Goal: Transaction & Acquisition: Purchase product/service

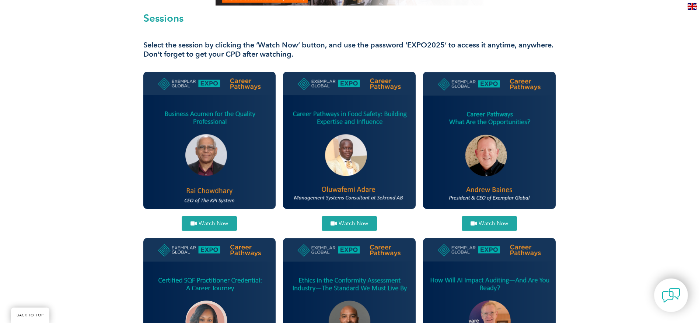
scroll to position [221, 0]
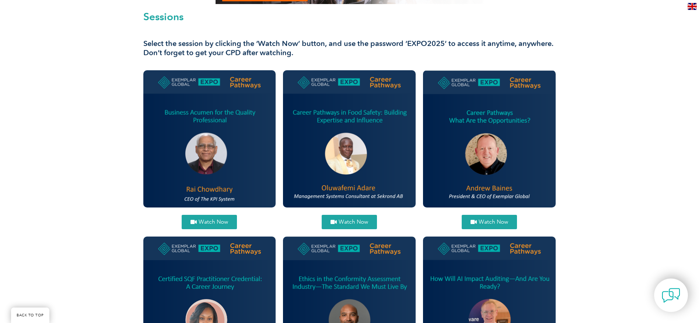
click at [453, 124] on img at bounding box center [489, 138] width 133 height 137
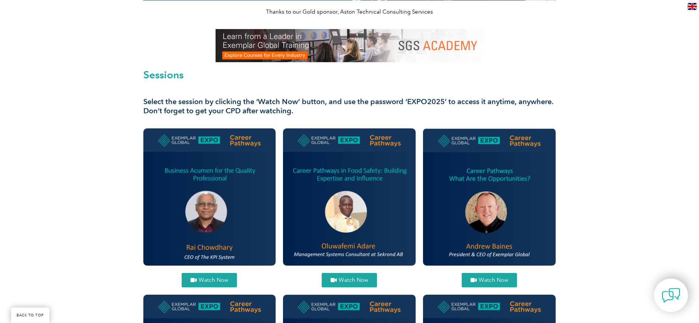
scroll to position [166, 0]
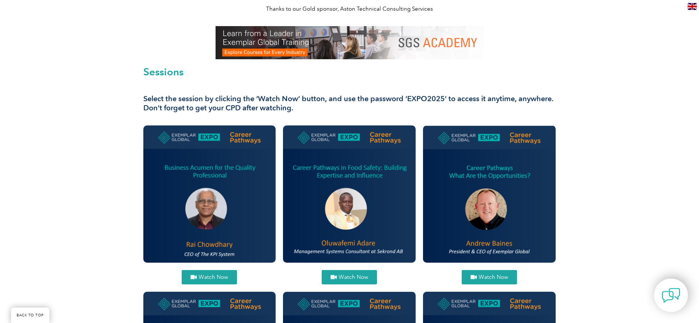
click at [483, 183] on img at bounding box center [489, 194] width 133 height 137
click at [206, 280] on span "Watch Now" at bounding box center [213, 278] width 29 height 6
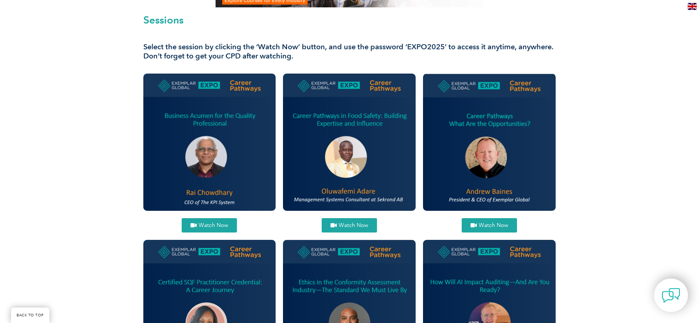
scroll to position [221, 0]
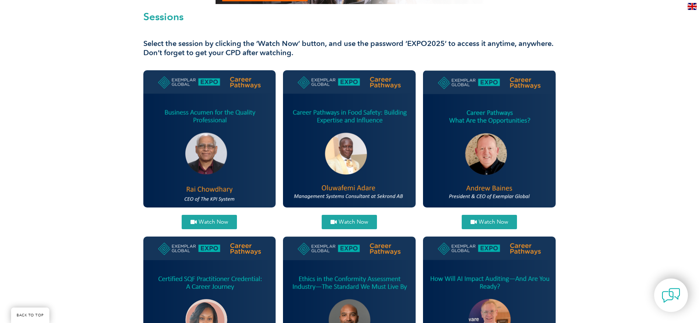
click at [500, 224] on span "Watch Now" at bounding box center [493, 223] width 29 height 6
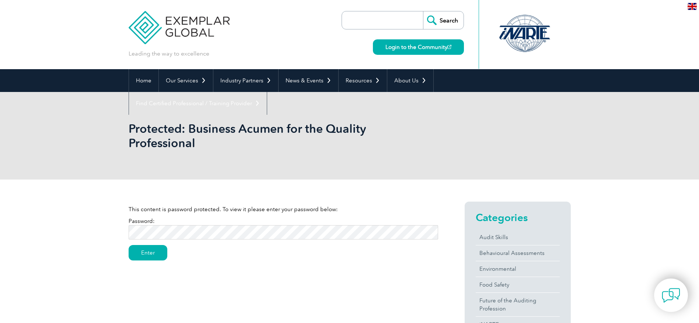
scroll to position [0, 351]
click at [155, 252] on input "Enter" at bounding box center [148, 252] width 39 height 15
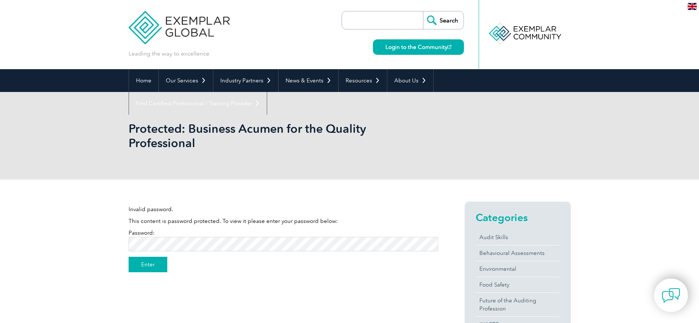
click at [154, 263] on input "Enter" at bounding box center [148, 264] width 39 height 15
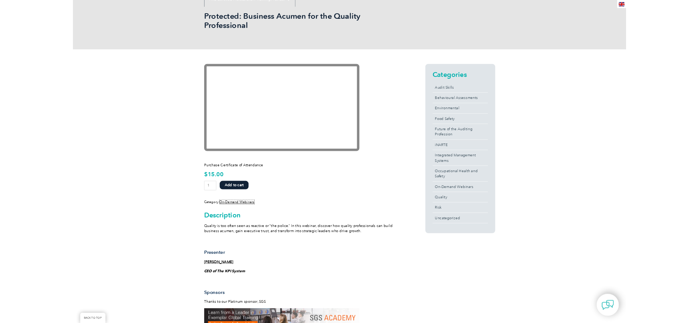
scroll to position [55, 0]
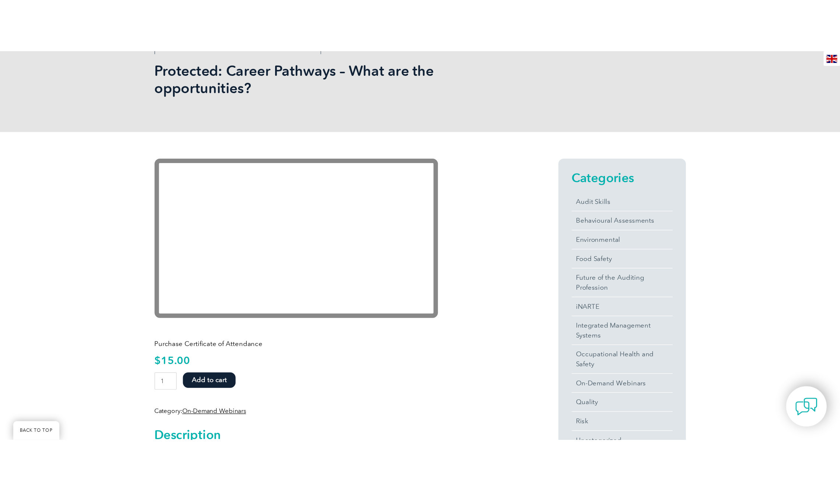
scroll to position [111, 0]
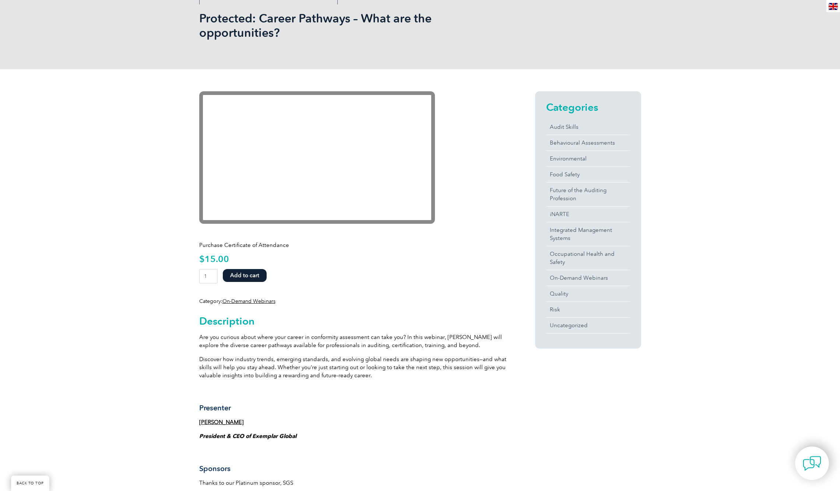
click at [470, 264] on div "Purchase Certificate of Attendance $ 15.00 Career Pathways - What are the oppor…" at bounding box center [353, 270] width 309 height 70
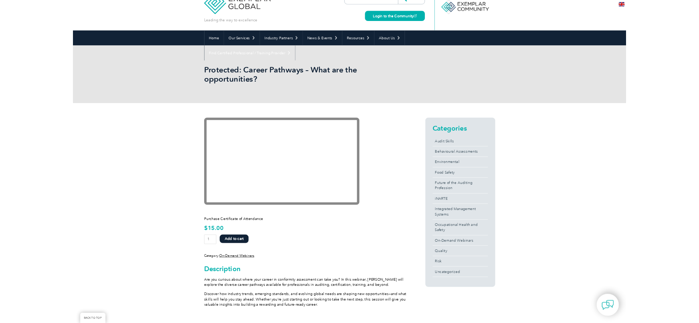
scroll to position [0, 0]
